Goal: Task Accomplishment & Management: Manage account settings

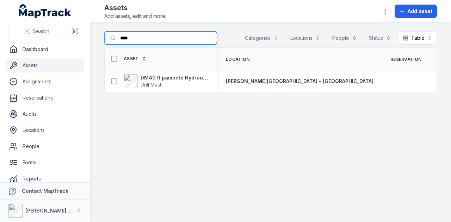
click at [144, 37] on input "****" at bounding box center [160, 37] width 113 height 13
type input "*"
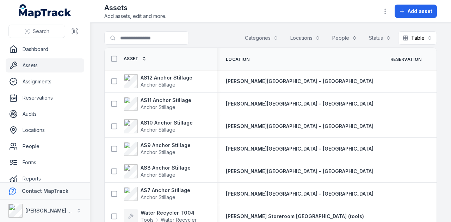
click at [55, 67] on link "Assets" at bounding box center [45, 65] width 79 height 14
click at [72, 94] on link "Reservations" at bounding box center [45, 98] width 79 height 14
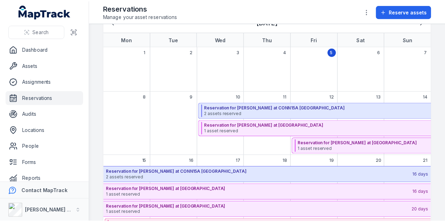
scroll to position [70, 0]
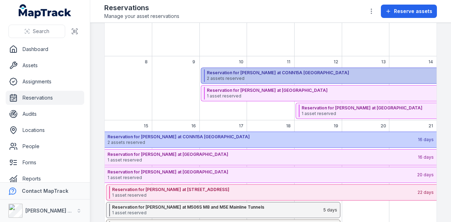
click at [251, 70] on strong "Reservation for Shehre Yar Khan at CONN15A Bangor By-Pass" at bounding box center [359, 73] width 305 height 6
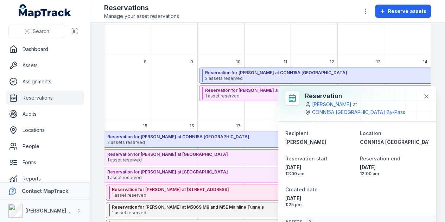
scroll to position [57, 0]
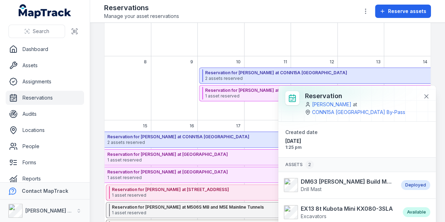
click at [175, 99] on div "September 2025" at bounding box center [174, 94] width 46 height 53
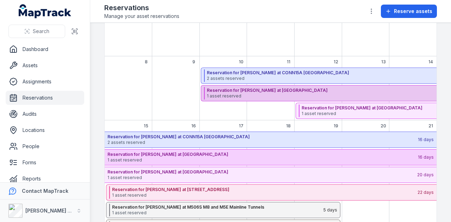
click at [236, 91] on strong "Reservation for Paul Moffat at FHHMJV01P Helensvale" at bounding box center [359, 91] width 305 height 6
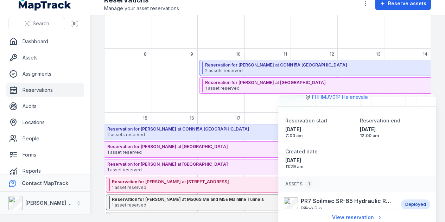
scroll to position [23, 0]
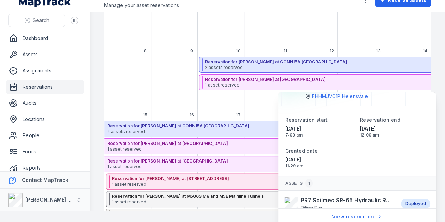
click at [169, 75] on div "September 2025" at bounding box center [174, 83] width 46 height 53
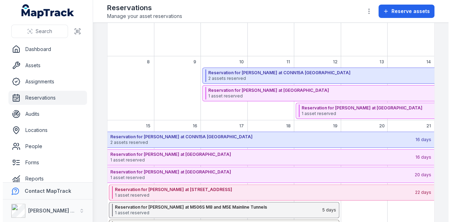
scroll to position [0, 0]
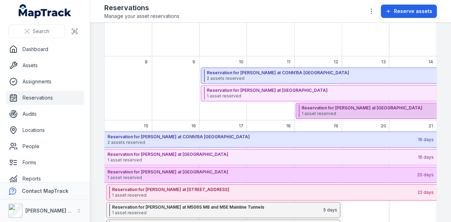
click at [350, 107] on strong "Reservation for Trevor House at CEN05A Wisemans Ferry" at bounding box center [453, 108] width 304 height 6
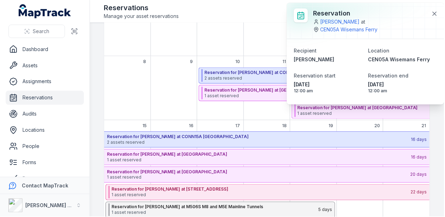
click at [150, 91] on div "September 2025" at bounding box center [268, 94] width 326 height 53
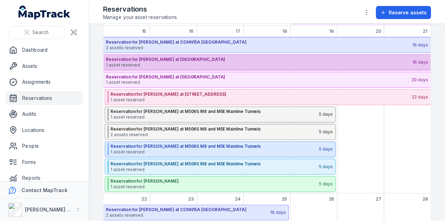
scroll to position [176, 0]
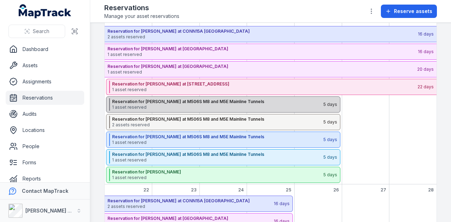
click at [194, 107] on span "1 asset reserved" at bounding box center [217, 108] width 211 height 6
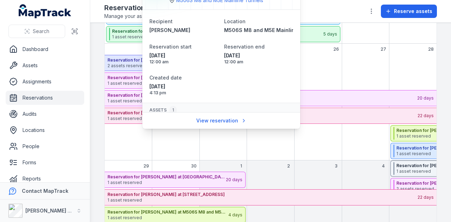
scroll to position [31, 0]
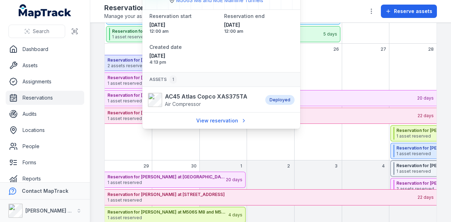
click at [389, 56] on div "September 2025" at bounding box center [413, 108] width 48 height 106
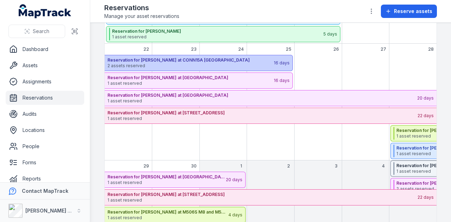
scroll to position [157, 0]
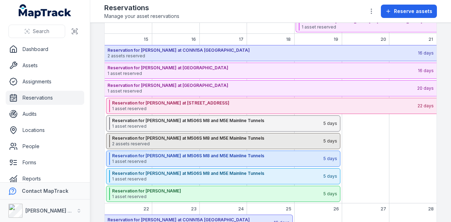
click at [170, 143] on span "2 assets reserved" at bounding box center [217, 144] width 211 height 6
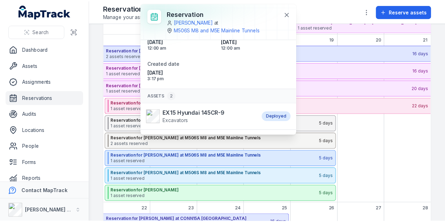
scroll to position [57, 0]
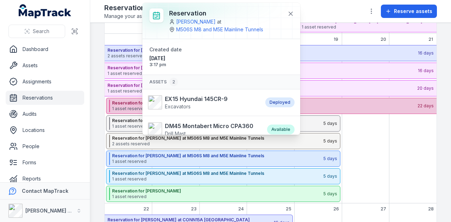
click at [129, 100] on strong "Reservation for Shane Hulbert at CJG05A Hunter Street West" at bounding box center [264, 103] width 305 height 6
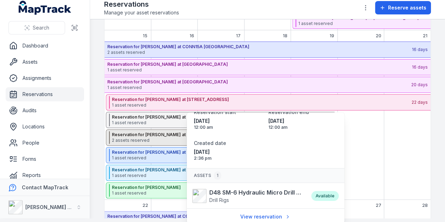
scroll to position [43, 0]
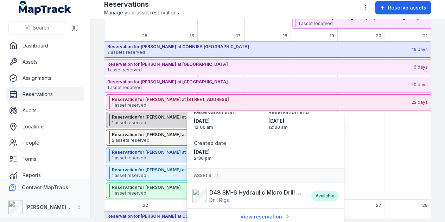
click at [137, 118] on strong "Reservation for Daniel Finkelstein at M506S M8 and M5E Mainline Tunnels" at bounding box center [215, 117] width 207 height 6
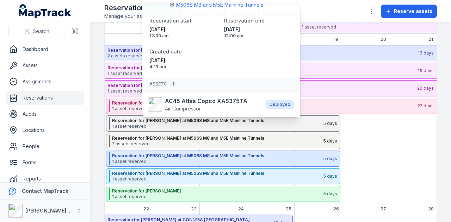
scroll to position [41, 0]
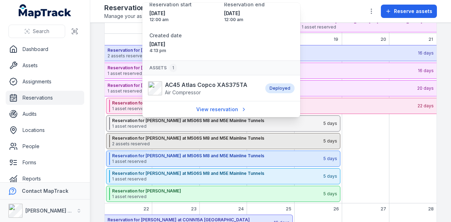
click at [156, 138] on strong "Reservation for Daniel Finkelstein at M506S M8 and M5E Mainline Tunnels" at bounding box center [217, 139] width 211 height 6
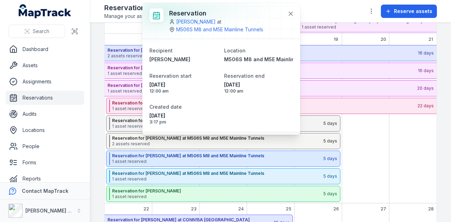
scroll to position [57, 0]
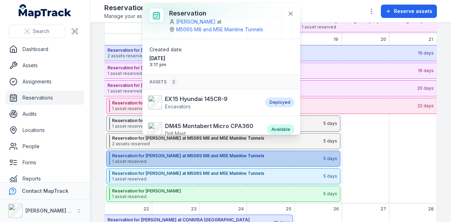
click at [169, 155] on strong "Reservation for Daniel Finkelstein at M506S M8 and M5E Mainline Tunnels" at bounding box center [217, 156] width 211 height 6
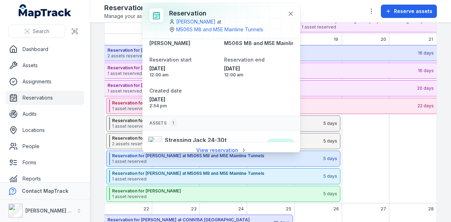
scroll to position [31, 0]
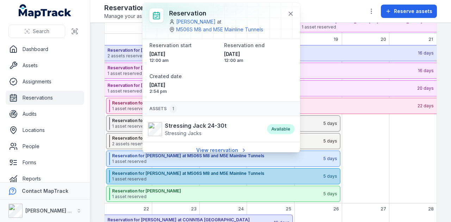
click at [162, 172] on strong "Reservation for Daniel Finkelstein at M506S M8 and M5E Mainline Tunnels" at bounding box center [217, 174] width 211 height 6
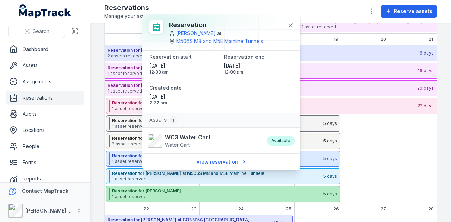
click at [156, 191] on strong "Reservation for Daniel Finkelstein" at bounding box center [217, 191] width 211 height 6
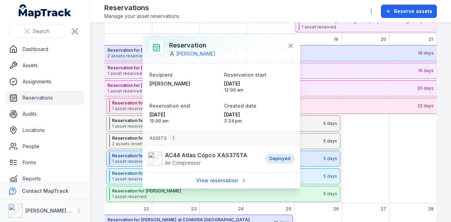
click at [389, 144] on div "September 2025" at bounding box center [413, 124] width 48 height 158
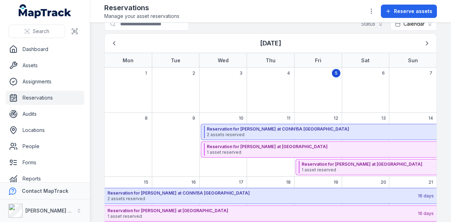
scroll to position [0, 0]
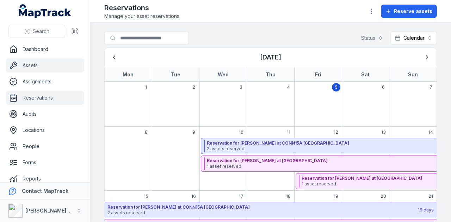
click at [42, 61] on link "Assets" at bounding box center [45, 65] width 79 height 14
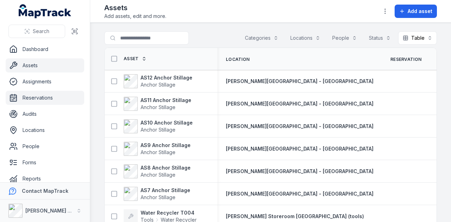
click at [54, 98] on link "Reservations" at bounding box center [45, 98] width 79 height 14
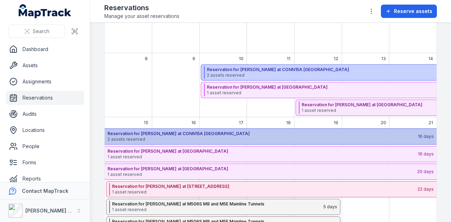
scroll to position [63, 0]
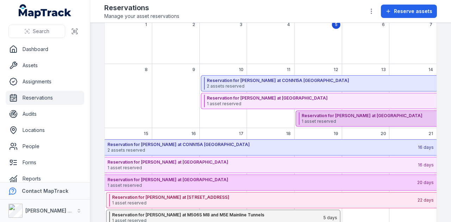
click at [366, 121] on span "1 asset reserved" at bounding box center [453, 122] width 304 height 6
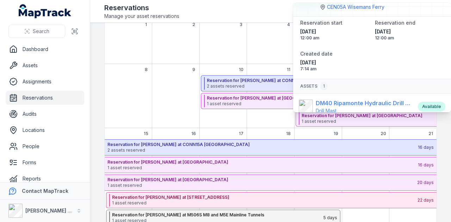
scroll to position [46, 0]
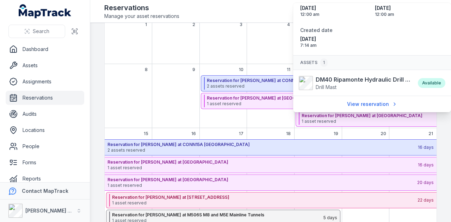
click at [118, 64] on div "8" at bounding box center [128, 96] width 47 height 64
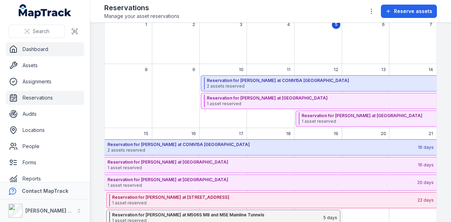
click at [56, 53] on link "Dashboard" at bounding box center [45, 49] width 79 height 14
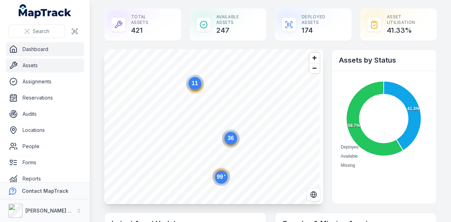
click at [53, 69] on link "Assets" at bounding box center [45, 65] width 79 height 14
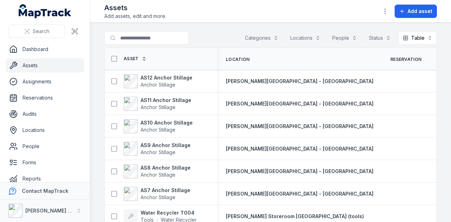
click at [263, 39] on button "Categories" at bounding box center [261, 37] width 43 height 13
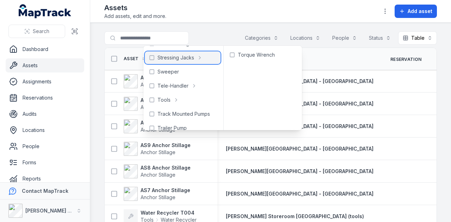
click at [157, 59] on div "Stressing Jacks" at bounding box center [183, 57] width 76 height 13
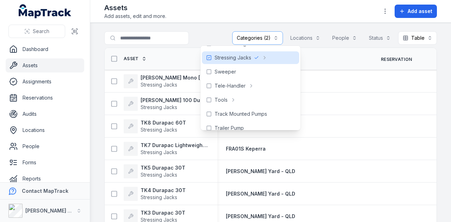
click at [208, 30] on main "**********" at bounding box center [270, 122] width 361 height 199
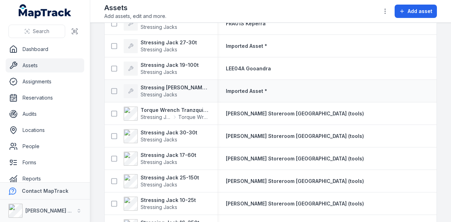
scroll to position [317, 0]
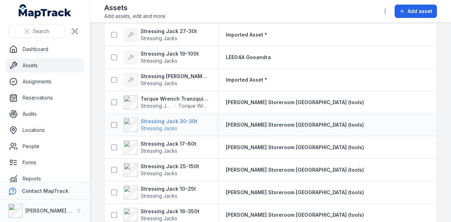
click at [187, 123] on strong "Stressing Jack 30-30t" at bounding box center [169, 121] width 57 height 7
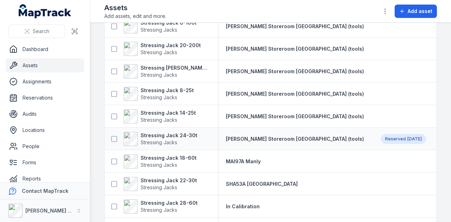
scroll to position [557, 0]
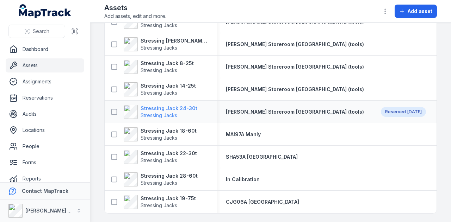
click at [184, 106] on strong "Stressing Jack 24-30t" at bounding box center [169, 108] width 57 height 7
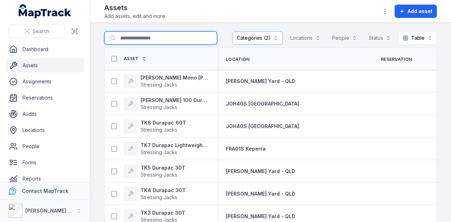
click at [174, 38] on input "Search for assets" at bounding box center [160, 37] width 113 height 13
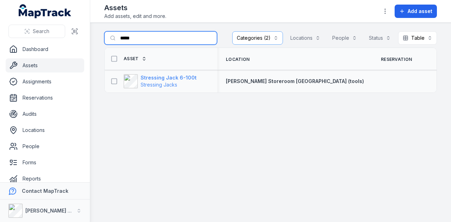
type input "*****"
click at [174, 74] on strong "Stressing Jack 6-100t" at bounding box center [169, 77] width 56 height 7
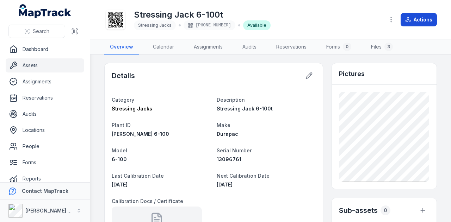
click at [415, 24] on button "Actions" at bounding box center [418, 19] width 36 height 13
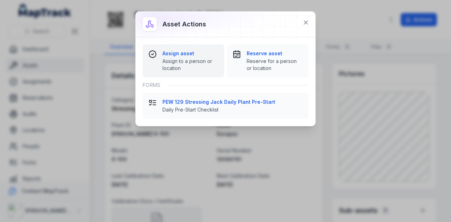
click at [181, 55] on strong "Assign asset" at bounding box center [190, 53] width 56 height 7
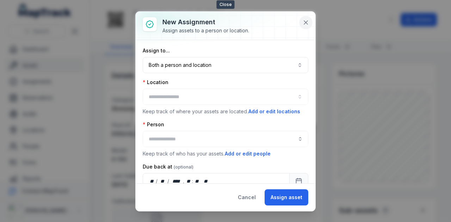
click at [303, 21] on icon at bounding box center [305, 22] width 7 height 7
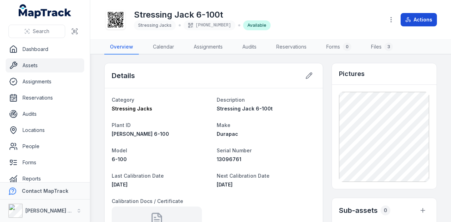
click at [435, 18] on button "Actions" at bounding box center [418, 19] width 36 height 13
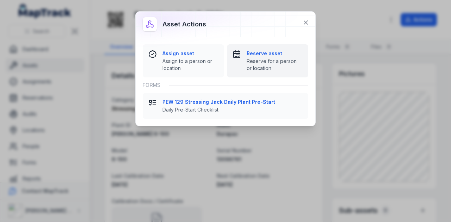
click at [267, 57] on div "Reserve asset Reserve for a person or location" at bounding box center [275, 61] width 56 height 22
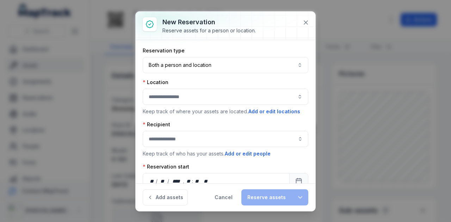
click at [201, 100] on button "button" at bounding box center [226, 97] width 166 height 16
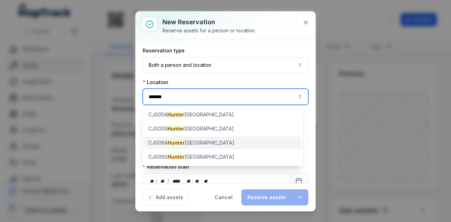
type input "******"
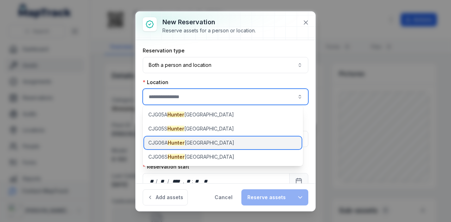
click at [210, 147] on div "CJG06A Hunter Street East" at bounding box center [222, 143] width 157 height 13
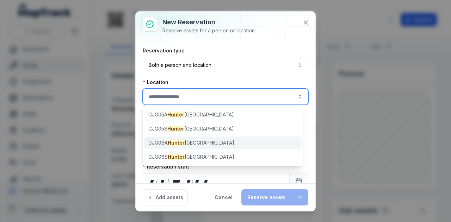
type input "**********"
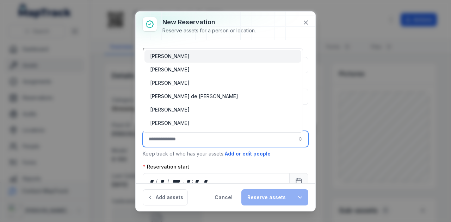
click at [197, 139] on input ":rv7:-form-item-label" at bounding box center [226, 139] width 166 height 16
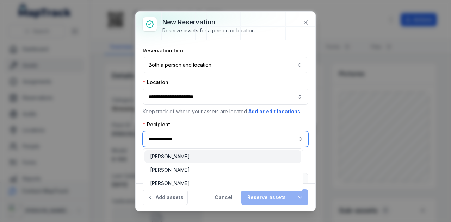
click at [202, 154] on div "Shane Hulbert" at bounding box center [222, 156] width 145 height 7
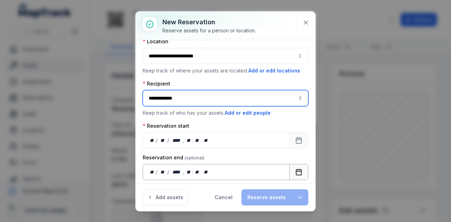
scroll to position [57, 0]
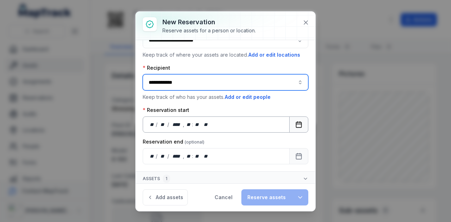
type input "**********"
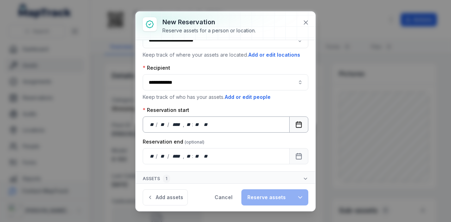
click at [301, 121] on button "Calendar" at bounding box center [298, 125] width 19 height 16
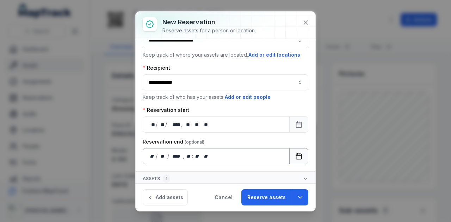
click at [289, 154] on button "Calendar" at bounding box center [298, 156] width 19 height 16
click at [259, 197] on button "Reserve assets" at bounding box center [266, 197] width 50 height 16
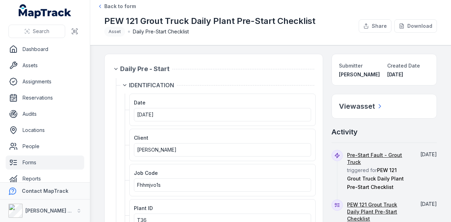
scroll to position [106, 0]
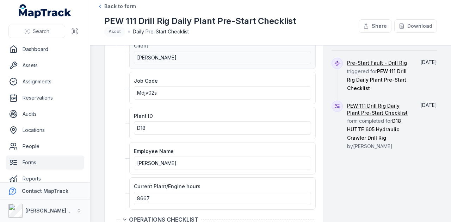
scroll to position [176, 0]
